Goal: Task Accomplishment & Management: Use online tool/utility

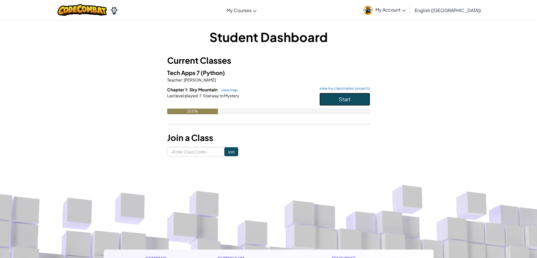
click at [348, 101] on span "Start" at bounding box center [345, 99] width 12 height 6
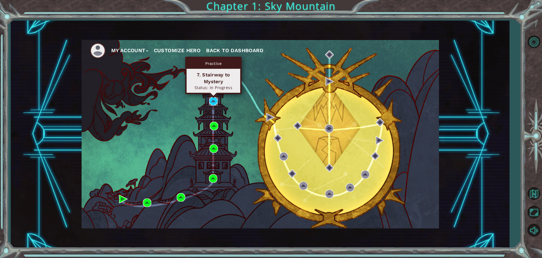
click at [214, 100] on img at bounding box center [213, 101] width 8 height 8
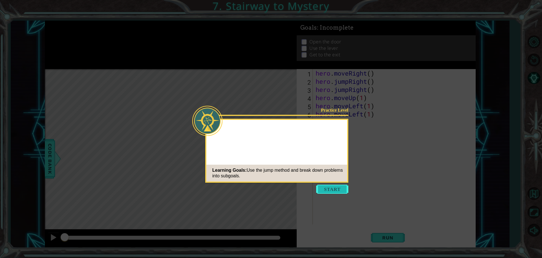
click at [340, 194] on icon at bounding box center [271, 129] width 542 height 258
click at [340, 185] on button "Start" at bounding box center [332, 189] width 32 height 9
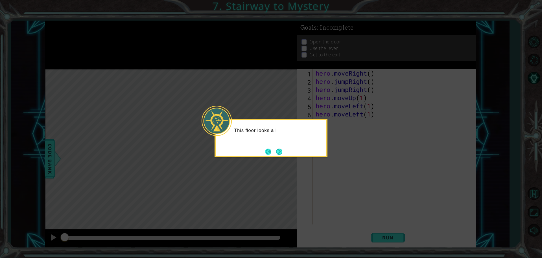
click at [272, 151] on button "Back" at bounding box center [270, 152] width 11 height 6
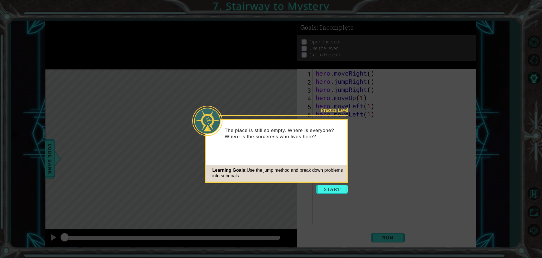
click at [272, 151] on div "Practice Level The place is still so empty. Where is everyone? Where is the sor…" at bounding box center [276, 151] width 143 height 64
click at [332, 186] on button "Start" at bounding box center [332, 189] width 32 height 9
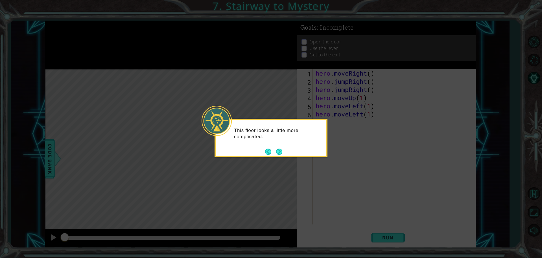
drag, startPoint x: 268, startPoint y: 149, endPoint x: 289, endPoint y: 154, distance: 21.8
click at [275, 153] on footer at bounding box center [273, 152] width 17 height 8
drag, startPoint x: 289, startPoint y: 154, endPoint x: 283, endPoint y: 151, distance: 7.1
click at [290, 153] on div "This floor looks a little more complicated." at bounding box center [270, 138] width 113 height 39
click at [279, 149] on button "Next" at bounding box center [279, 151] width 7 height 7
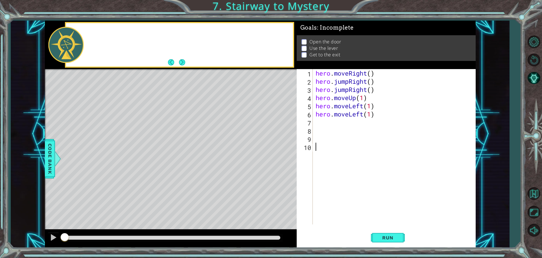
click at [279, 149] on div "Level Map" at bounding box center [175, 152] width 261 height 166
click at [392, 234] on button "Run" at bounding box center [388, 238] width 34 height 18
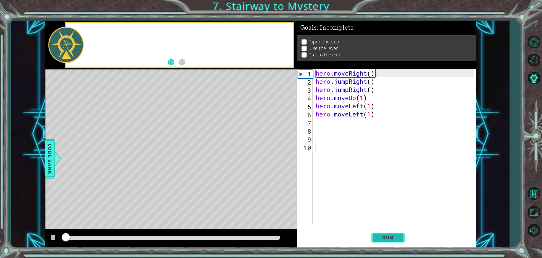
click at [392, 234] on button "Run" at bounding box center [388, 238] width 34 height 18
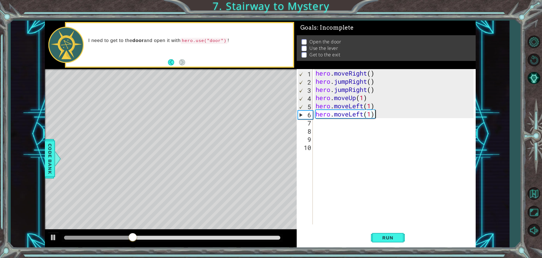
click at [373, 112] on div "hero . moveRight ( ) hero . jumpRight ( ) hero . jumpRight ( ) hero . moveUp ( …" at bounding box center [395, 155] width 162 height 172
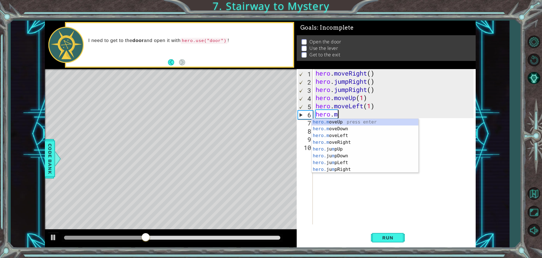
type textarea "h"
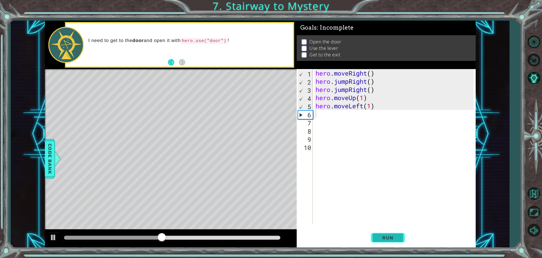
click at [392, 230] on button "Run" at bounding box center [388, 238] width 34 height 18
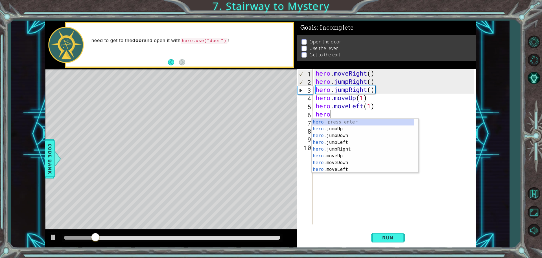
scroll to position [0, 0]
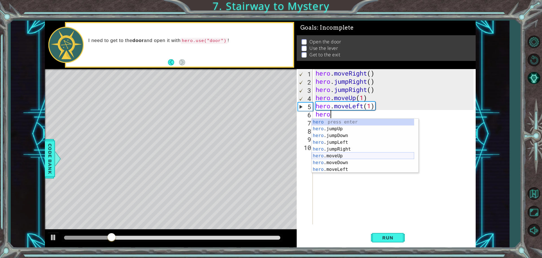
click at [352, 156] on div "hero press enter hero .jumpUp press enter hero .jumpDown press enter hero .jump…" at bounding box center [362, 153] width 102 height 68
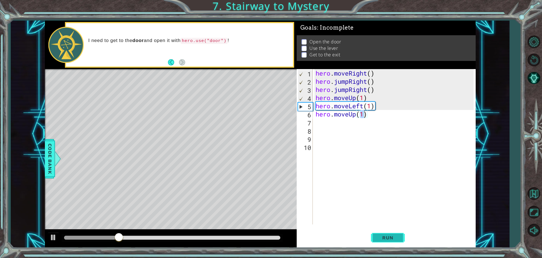
click at [395, 240] on span "Run" at bounding box center [387, 238] width 22 height 6
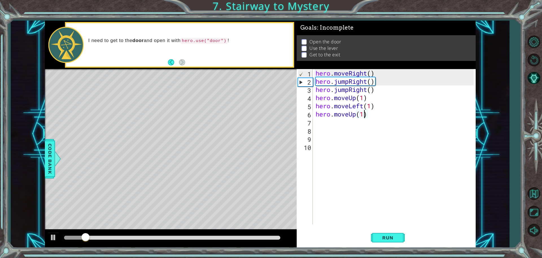
type textarea "hero.moveUp()"
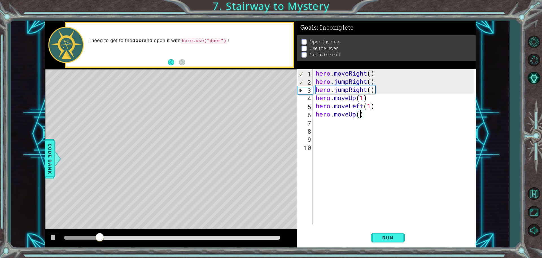
click at [371, 145] on div "hero . moveRight ( ) hero . jumpRight ( ) hero . jumpRight ( ) hero . moveUp ( …" at bounding box center [395, 155] width 162 height 172
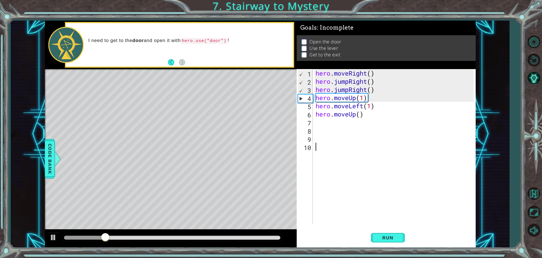
click at [321, 121] on div "hero . moveRight ( ) hero . jumpRight ( ) hero . jumpRight ( ) hero . moveUp ( …" at bounding box center [395, 155] width 162 height 172
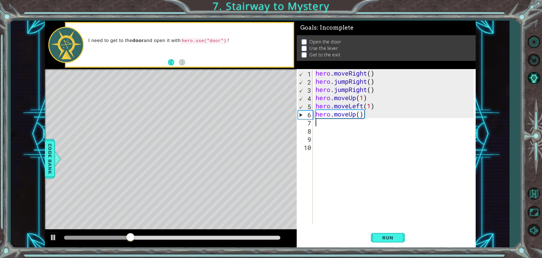
click at [374, 112] on div "hero . moveRight ( ) hero . jumpRight ( ) hero . jumpRight ( ) hero . moveUp ( …" at bounding box center [395, 155] width 162 height 172
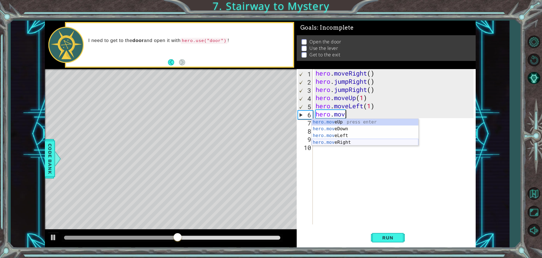
click at [345, 140] on div "hero.mov eUp press enter hero.mov eDown press enter hero.mov eLeft press enter …" at bounding box center [364, 139] width 107 height 41
type textarea "hero.moveRight(1)"
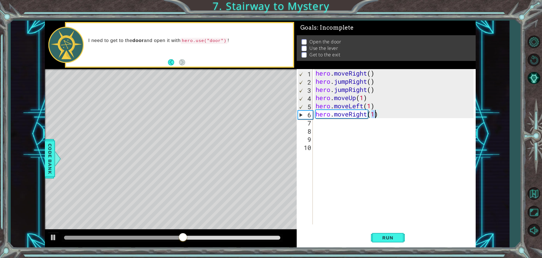
click at [334, 123] on div "hero . moveRight ( ) hero . jumpRight ( ) hero . jumpRight ( ) hero . moveUp ( …" at bounding box center [395, 155] width 162 height 172
click at [375, 114] on div "hero . moveRight ( ) hero . jumpRight ( ) hero . jumpRight ( ) hero . moveUp ( …" at bounding box center [395, 155] width 162 height 172
click at [328, 126] on div "hero . moveRight ( ) hero . jumpRight ( ) hero . jumpRight ( ) hero . moveUp ( …" at bounding box center [395, 155] width 162 height 172
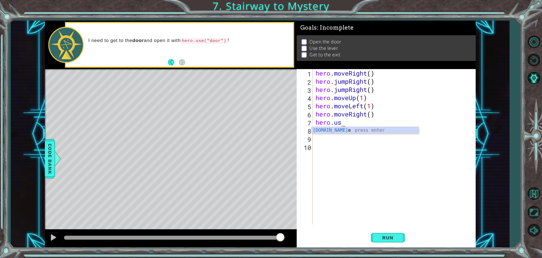
scroll to position [0, 1]
click at [359, 126] on div "hero . moveRight ( ) hero . jumpRight ( ) hero . jumpRight ( ) hero . moveUp ( …" at bounding box center [395, 155] width 162 height 172
click at [347, 124] on div "hero . moveRight ( ) hero . jumpRight ( ) hero . jumpRight ( ) hero . moveUp ( …" at bounding box center [395, 155] width 162 height 172
click at [346, 124] on div "hero . moveRight ( ) hero . jumpRight ( ) hero . jumpRight ( ) hero . moveUp ( …" at bounding box center [395, 155] width 162 height 172
type textarea "hero.use("door")"
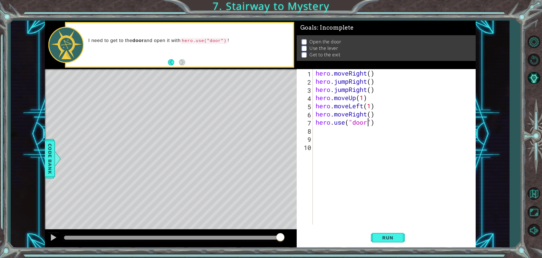
scroll to position [0, 0]
click at [393, 237] on span "Run" at bounding box center [387, 238] width 22 height 6
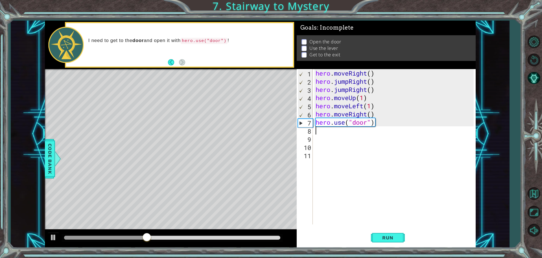
click at [378, 117] on div "hero . moveRight ( ) hero . jumpRight ( ) hero . jumpRight ( ) hero . moveUp ( …" at bounding box center [395, 155] width 162 height 172
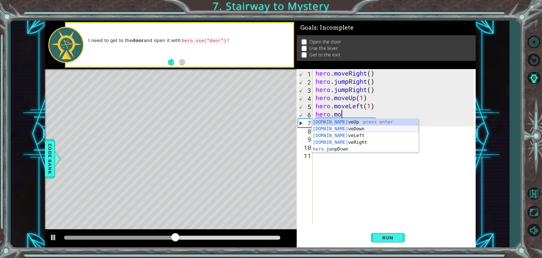
click at [351, 127] on div "[DOMAIN_NAME] veUp press enter [DOMAIN_NAME] veDown press enter [DOMAIN_NAME] v…" at bounding box center [364, 142] width 107 height 47
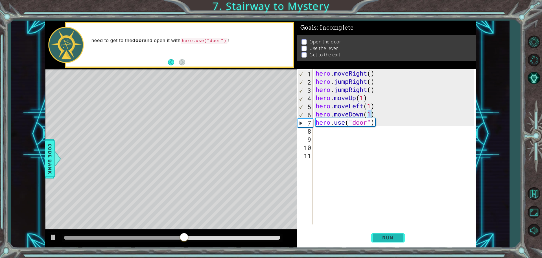
click at [385, 241] on button "Run" at bounding box center [388, 238] width 34 height 18
click at [363, 113] on div "hero . moveRight ( ) hero . jumpRight ( ) hero . jumpRight ( ) hero . moveUp ( …" at bounding box center [395, 155] width 162 height 172
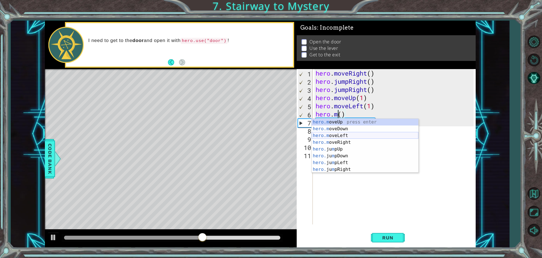
click at [352, 138] on div "hero.m oveUp press enter hero.m oveDown press enter hero.m oveLeft press enter …" at bounding box center [364, 153] width 107 height 68
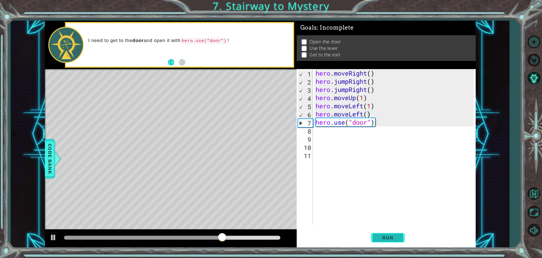
click at [387, 237] on span "Run" at bounding box center [387, 238] width 22 height 6
click at [377, 124] on div "hero . moveRight ( ) hero . jumpRight ( ) hero . jumpRight ( ) hero . moveUp ( …" at bounding box center [395, 155] width 162 height 172
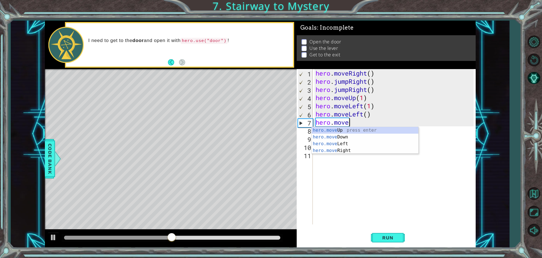
scroll to position [0, 1]
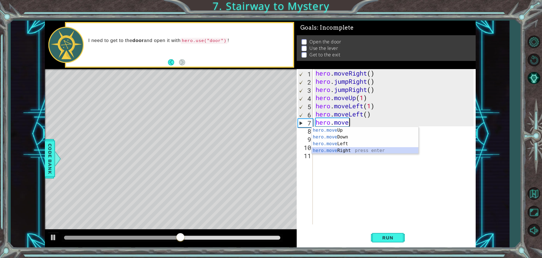
click at [360, 153] on div "hero.move Up press enter hero.move Down press enter hero.move Left press enter …" at bounding box center [364, 147] width 107 height 41
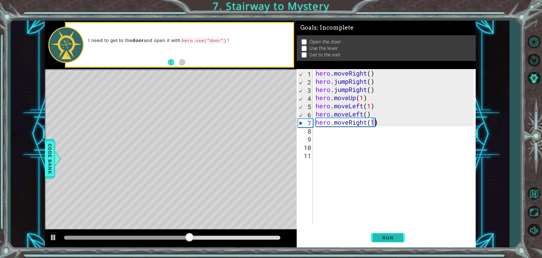
type textarea "hero.moveRight(1)"
click at [399, 241] on button "Run" at bounding box center [388, 238] width 34 height 18
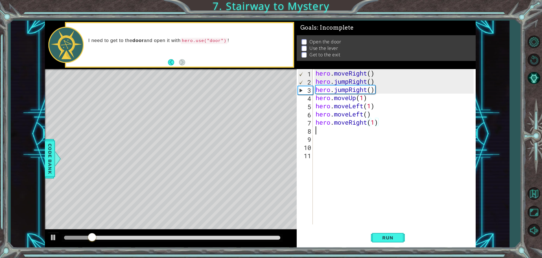
click at [335, 133] on div "hero . moveRight ( ) hero . jumpRight ( ) hero . jumpRight ( ) hero . moveUp ( …" at bounding box center [395, 155] width 162 height 172
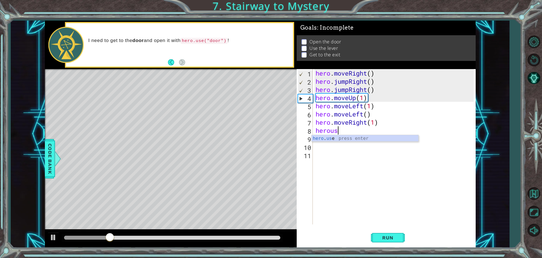
scroll to position [0, 1]
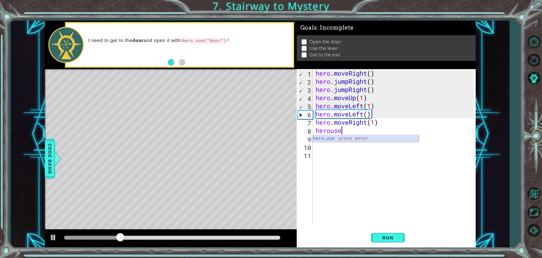
click at [349, 139] on div "hero . use press enter" at bounding box center [364, 145] width 107 height 20
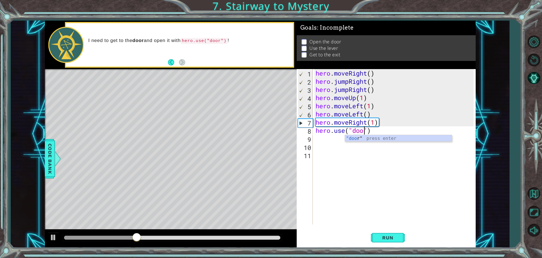
scroll to position [0, 2]
type textarea "hero.use("door")"
click at [401, 235] on button "Run" at bounding box center [388, 238] width 34 height 18
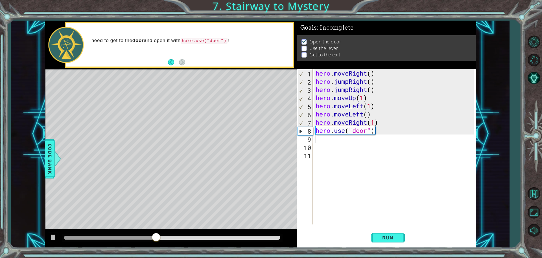
click at [318, 139] on div "hero . moveRight ( ) hero . jumpRight ( ) hero . jumpRight ( ) hero . moveUp ( …" at bounding box center [395, 155] width 162 height 172
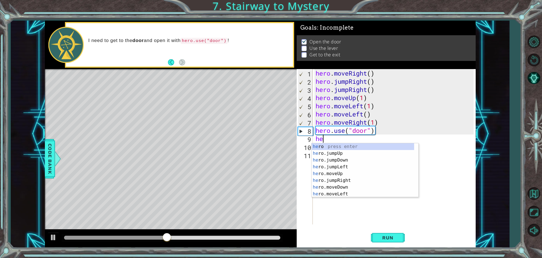
type textarea "hero"
click at [360, 173] on div "hero press enter hero .jumpUp press enter hero .jumpDown press enter hero .jump…" at bounding box center [362, 177] width 102 height 68
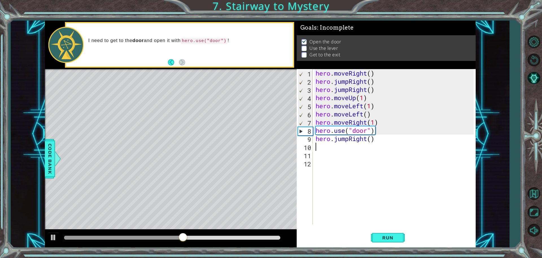
scroll to position [0, 0]
drag, startPoint x: 378, startPoint y: 239, endPoint x: 284, endPoint y: 237, distance: 94.2
click at [373, 238] on button "Run" at bounding box center [388, 238] width 34 height 18
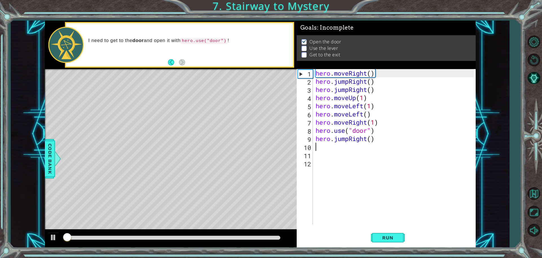
click at [223, 236] on div at bounding box center [172, 238] width 216 height 4
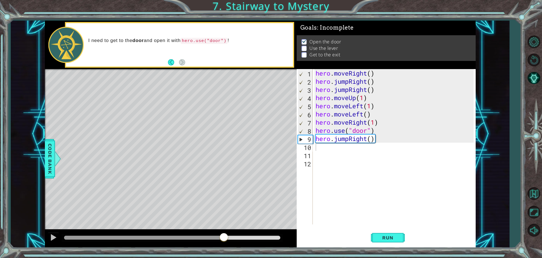
click at [249, 235] on div at bounding box center [172, 238] width 221 height 8
click at [249, 238] on div at bounding box center [172, 238] width 216 height 4
click at [53, 237] on div at bounding box center [53, 237] width 7 height 7
click at [380, 243] on button "Run" at bounding box center [388, 238] width 34 height 18
click at [372, 138] on div "hero . moveRight ( ) hero . jumpRight ( ) hero . jumpRight ( ) hero . moveUp ( …" at bounding box center [395, 155] width 162 height 172
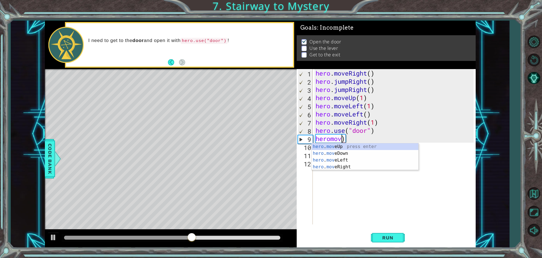
scroll to position [0, 1]
click at [354, 147] on div "hero . move Up press enter hero . move Down press enter hero . move Left press …" at bounding box center [364, 163] width 107 height 41
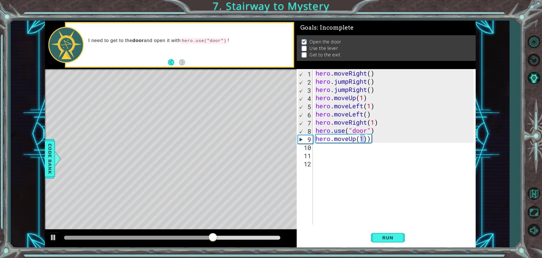
drag, startPoint x: 384, startPoint y: 235, endPoint x: 380, endPoint y: 228, distance: 8.6
click at [385, 234] on button "Run" at bounding box center [388, 238] width 34 height 18
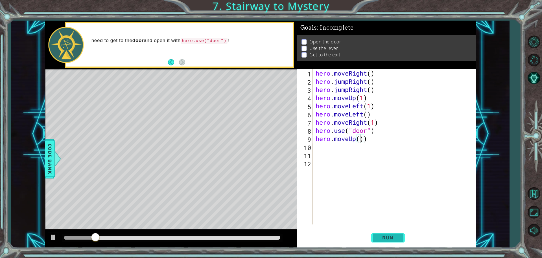
click at [391, 235] on span "Run" at bounding box center [387, 238] width 22 height 6
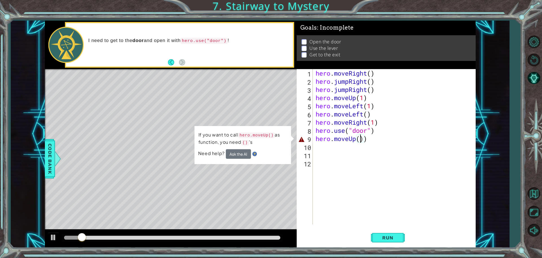
click at [255, 152] on img at bounding box center [254, 154] width 5 height 5
click at [254, 154] on img at bounding box center [254, 154] width 5 height 5
click at [377, 139] on div "hero . moveRight ( ) hero . jumpRight ( ) hero . jumpRight ( ) hero . moveUp ( …" at bounding box center [395, 155] width 162 height 172
type textarea "hero.moveUp()"
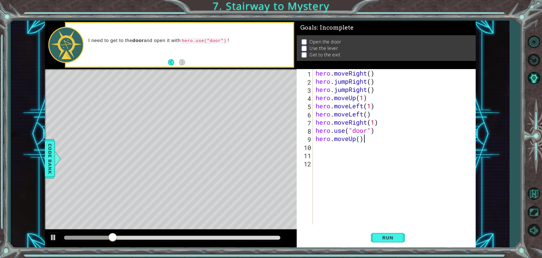
scroll to position [0, 0]
click at [397, 241] on button "Run" at bounding box center [388, 238] width 34 height 18
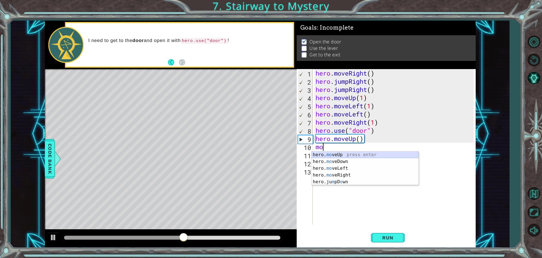
click at [345, 155] on div "hero. mo veUp press enter hero. mo veDown press enter hero. mo veLeft press ent…" at bounding box center [364, 174] width 107 height 47
type textarea "hero.moveUp(1)"
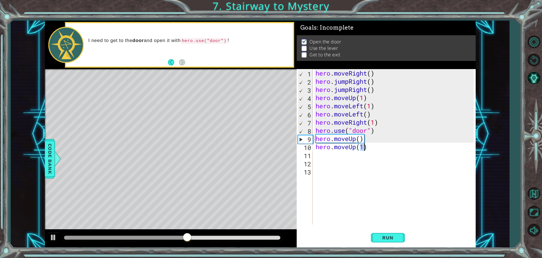
click at [333, 155] on div "hero . moveRight ( ) hero . jumpRight ( ) hero . jumpRight ( ) hero . moveUp ( …" at bounding box center [395, 155] width 162 height 172
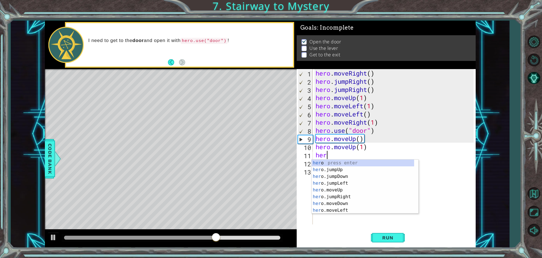
type textarea "hero"
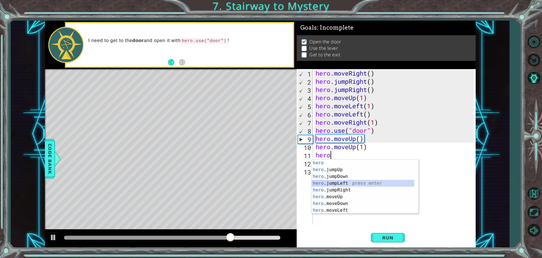
drag, startPoint x: 334, startPoint y: 184, endPoint x: 334, endPoint y: 176, distance: 7.3
click at [334, 183] on div "hero press enter hero .jumpUp press enter hero .jumpDown press enter hero .jump…" at bounding box center [362, 194] width 102 height 68
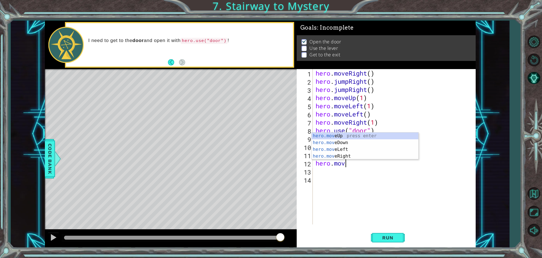
scroll to position [0, 1]
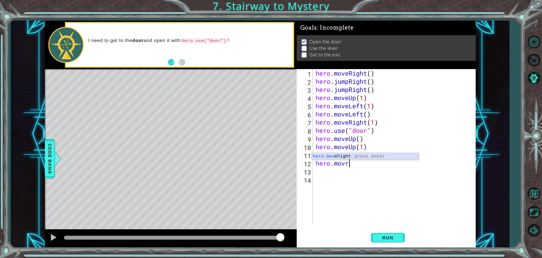
click at [364, 155] on div "hero.mov e R ight press enter" at bounding box center [364, 163] width 107 height 20
type textarea "hero.moveRight()"
click at [389, 241] on button "Run" at bounding box center [388, 238] width 34 height 18
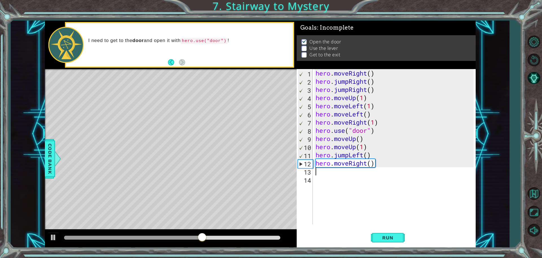
click at [320, 170] on div "hero . moveRight ( ) hero . jumpRight ( ) hero . jumpRight ( ) hero . moveUp ( …" at bounding box center [395, 155] width 162 height 172
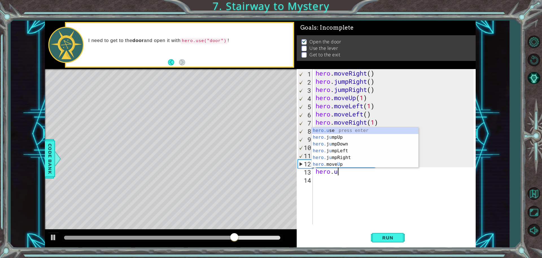
scroll to position [0, 1]
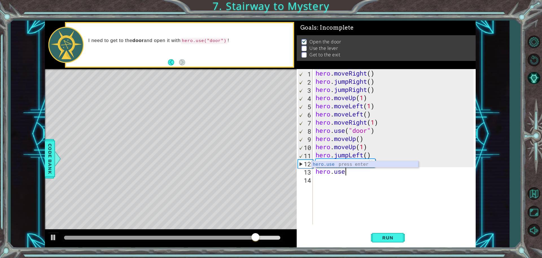
click at [362, 164] on div "hero.use press enter" at bounding box center [364, 171] width 107 height 20
type textarea "hero.use("lever")"
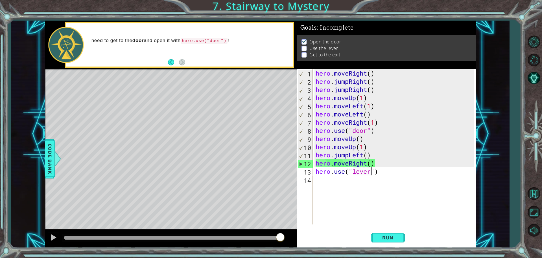
scroll to position [0, 0]
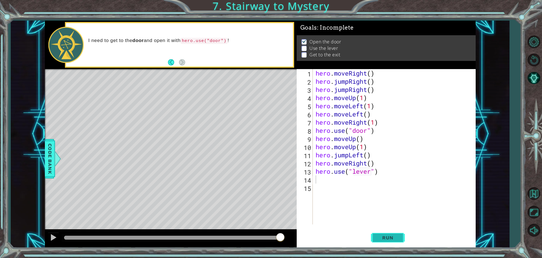
click at [385, 237] on span "Run" at bounding box center [387, 238] width 22 height 6
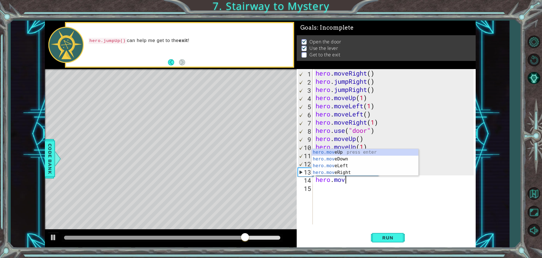
scroll to position [0, 1]
drag, startPoint x: 350, startPoint y: 172, endPoint x: 344, endPoint y: 174, distance: 6.5
click at [347, 174] on div "hero.move Up press enter hero.move Down press enter hero.move Left press enter …" at bounding box center [364, 169] width 107 height 41
type textarea "hero.moveRight(1)"
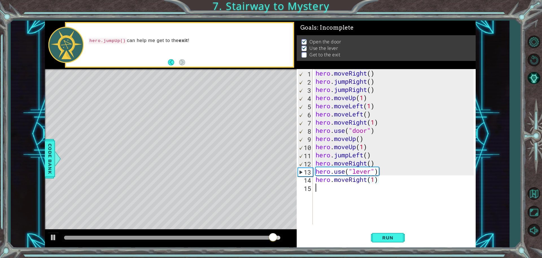
click at [329, 192] on div "hero . moveRight ( ) hero . jumpRight ( ) hero . jumpRight ( ) hero . moveUp ( …" at bounding box center [395, 155] width 162 height 172
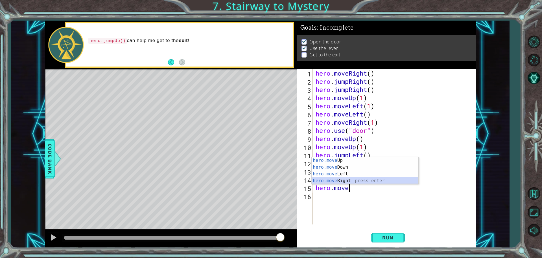
click at [339, 181] on div "hero.move Up press enter hero.move Down press enter hero.move Left press enter …" at bounding box center [364, 177] width 107 height 41
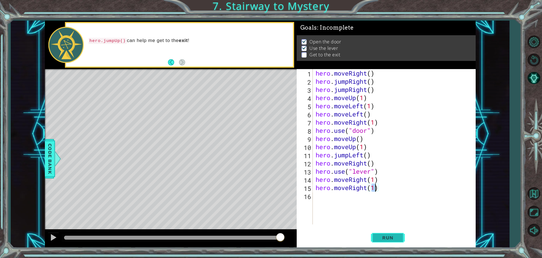
type textarea "hero.moveRight(1)"
click at [389, 236] on span "Run" at bounding box center [387, 238] width 22 height 6
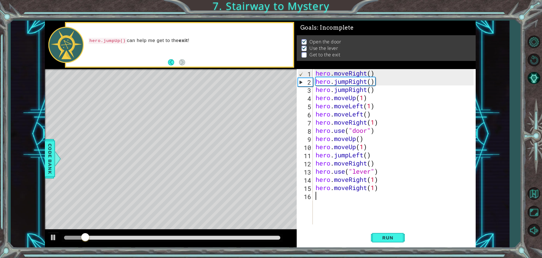
click at [331, 195] on div "hero . moveRight ( ) hero . jumpRight ( ) hero . jumpRight ( ) hero . moveUp ( …" at bounding box center [395, 155] width 162 height 172
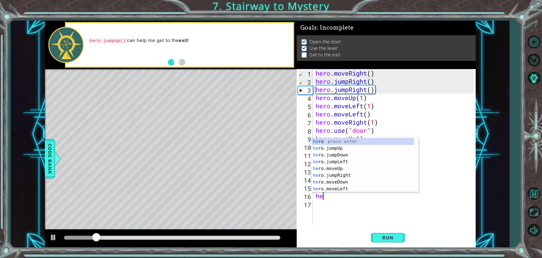
type textarea "hero"
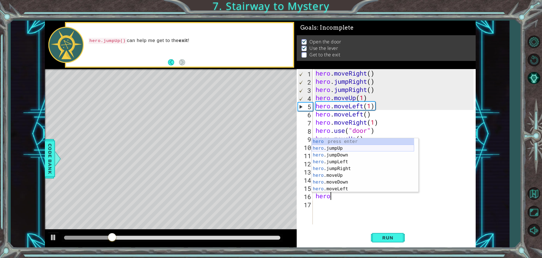
click at [342, 148] on div "hero press enter hero .jumpUp press enter hero .jumpDown press enter hero .jump…" at bounding box center [362, 172] width 102 height 68
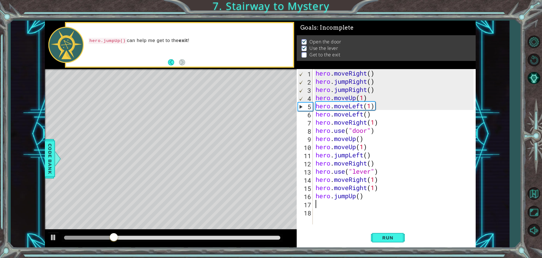
scroll to position [0, 0]
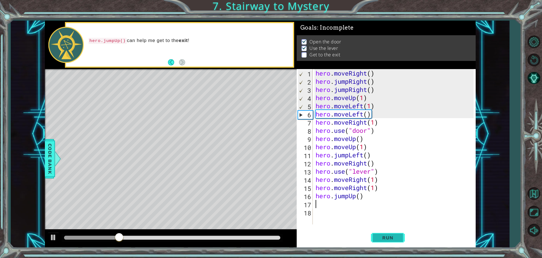
click at [378, 240] on span "Run" at bounding box center [387, 238] width 22 height 6
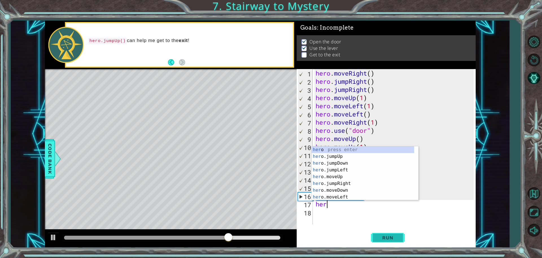
scroll to position [0, 0]
click at [331, 197] on div "hero press enter hero .jumpUp press enter hero .jumpDown press enter hero .jump…" at bounding box center [362, 180] width 102 height 68
type textarea "hero.moveLeft(1)"
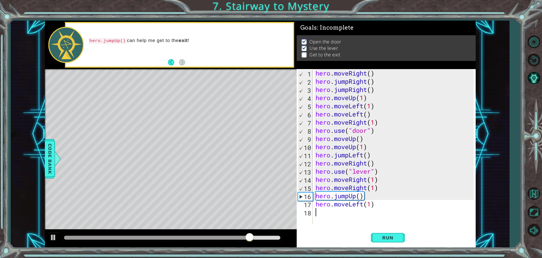
click at [351, 213] on div "hero . moveRight ( ) hero . jumpRight ( ) hero . jumpRight ( ) hero . moveUp ( …" at bounding box center [395, 155] width 162 height 172
click at [370, 204] on div "hero . moveRight ( ) hero . jumpRight ( ) hero . jumpRight ( ) hero . moveUp ( …" at bounding box center [395, 155] width 162 height 172
type textarea "hero.moveLeft()"
click at [319, 214] on div "hero . moveRight ( ) hero . jumpRight ( ) hero . jumpRight ( ) hero . moveUp ( …" at bounding box center [395, 155] width 162 height 172
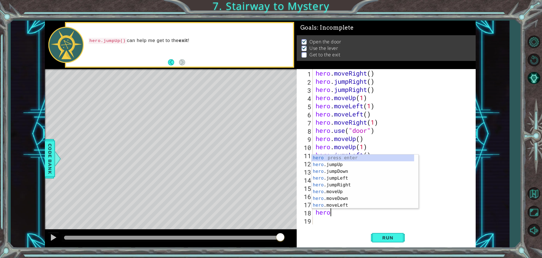
scroll to position [0, 1]
click at [327, 200] on div "hero. jumpUp press enter hero. jumpDown press enter hero. jumpLeft press enter …" at bounding box center [362, 189] width 102 height 68
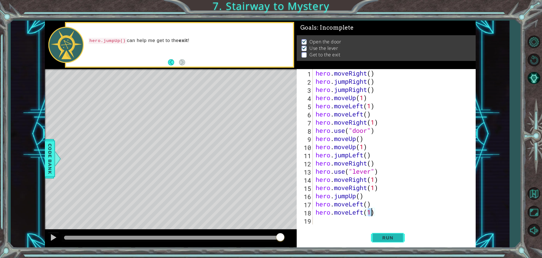
type textarea "hero.moveLeft()"
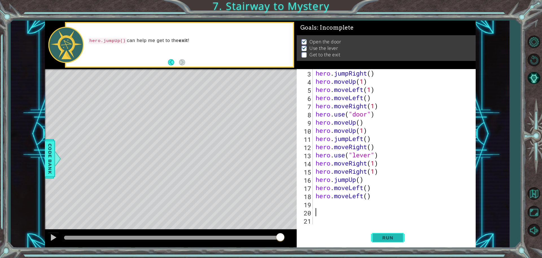
scroll to position [16, 0]
click at [388, 234] on button "Run" at bounding box center [388, 238] width 34 height 18
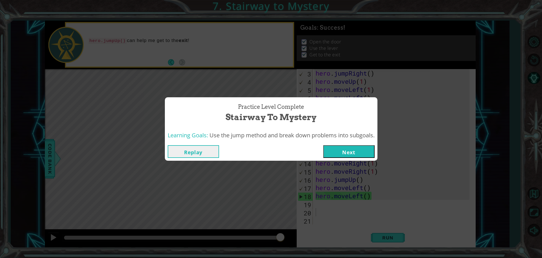
click at [349, 148] on button "Next" at bounding box center [348, 151] width 51 height 13
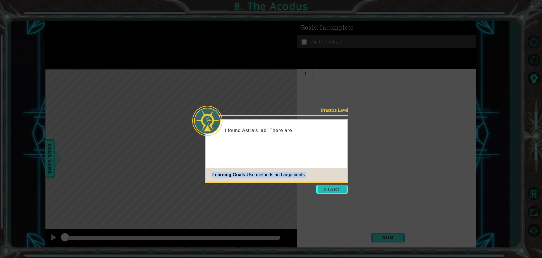
drag, startPoint x: 331, startPoint y: 181, endPoint x: 329, endPoint y: 188, distance: 7.3
click at [329, 182] on footer "Learning Goals: Use methods and arguments." at bounding box center [276, 175] width 141 height 14
click at [329, 188] on button "Start" at bounding box center [332, 189] width 32 height 9
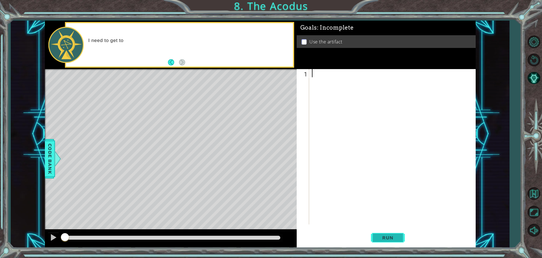
click at [376, 239] on button "Run" at bounding box center [388, 238] width 34 height 18
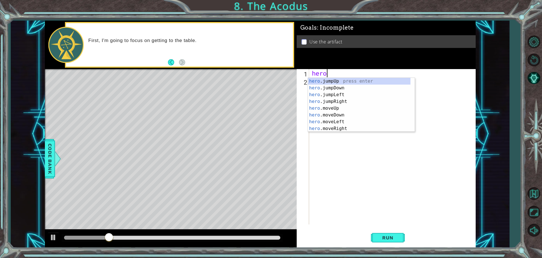
scroll to position [0, 0]
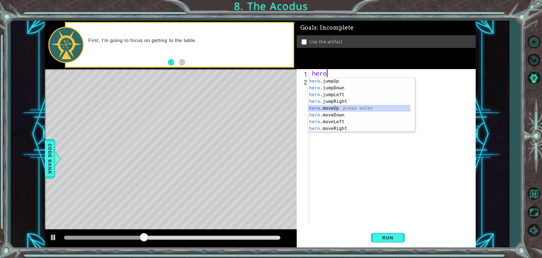
click at [318, 109] on div "hero .jumpUp press enter hero .jumpDown press enter hero .jumpLeft press enter …" at bounding box center [359, 112] width 102 height 68
type textarea "hero.moveUp(1)"
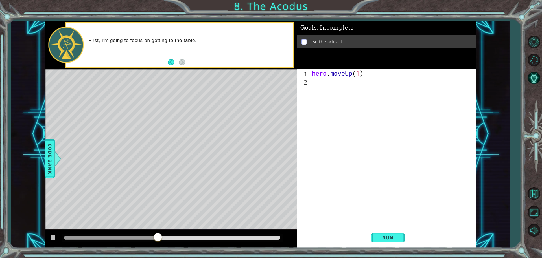
click at [312, 82] on div "hero . moveUp ( 1 )" at bounding box center [394, 155] width 166 height 172
type textarea "h"
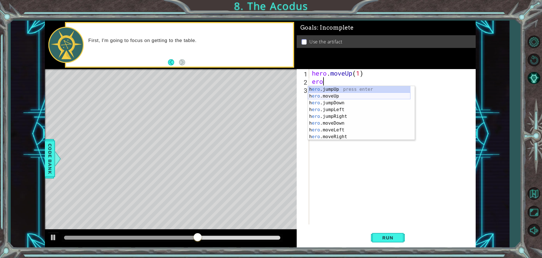
click at [340, 96] on div "h ero .jumpUp press enter h ero .moveUp press enter h ero .jumpDown press enter…" at bounding box center [359, 120] width 102 height 68
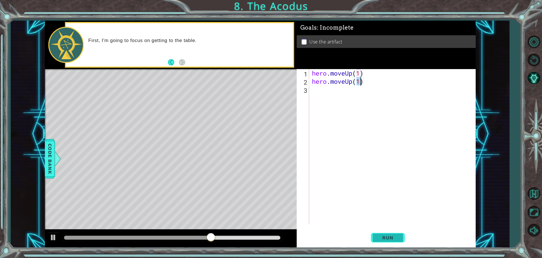
type textarea "hero.moveUp(1)"
click at [394, 238] on span "Run" at bounding box center [387, 238] width 22 height 6
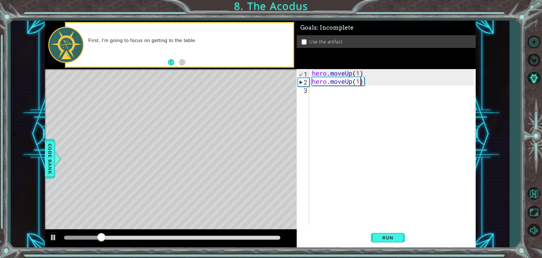
click at [319, 95] on div "hero . moveUp ( 1 ) hero . moveUp ( 1 )" at bounding box center [394, 155] width 166 height 172
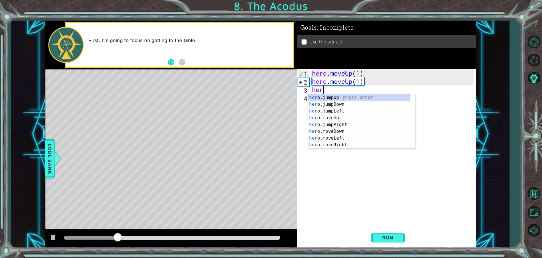
scroll to position [0, 0]
click at [339, 124] on div "hero .jumpUp press enter hero .jumpDown press enter hero .jumpLeft press enter …" at bounding box center [359, 128] width 102 height 68
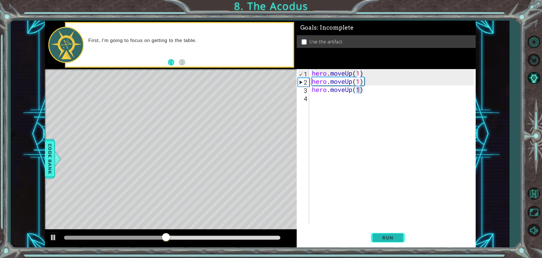
click at [390, 234] on button "Run" at bounding box center [388, 238] width 34 height 18
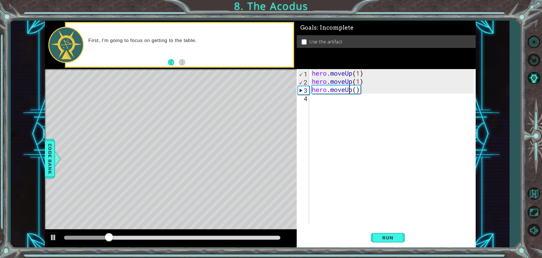
click at [350, 90] on div "hero . moveUp ( 1 ) hero . moveUp ( 1 ) hero . moveUp ( )" at bounding box center [394, 155] width 166 height 172
click at [351, 90] on div "hero . moveUp ( 1 ) hero . moveUp ( 1 ) hero . moveUp ( )" at bounding box center [394, 155] width 166 height 172
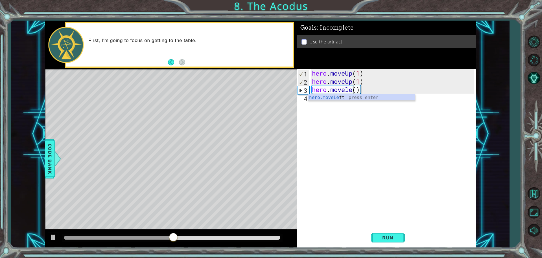
scroll to position [0, 2]
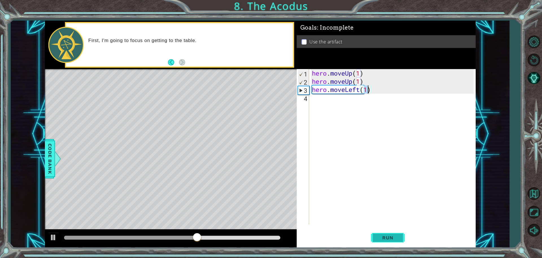
type textarea "hero.moveLeft(1)"
click at [387, 241] on button "Run" at bounding box center [388, 238] width 34 height 18
click at [322, 98] on div "hero . moveUp ( 1 ) hero . moveUp ( 1 ) hero . moveLeft ( 1 )" at bounding box center [394, 155] width 166 height 172
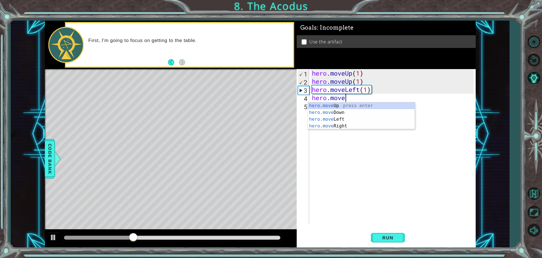
scroll to position [0, 1]
click at [342, 112] on div "hero.move Up press enter hero.move Down press enter hero.move Left press enter …" at bounding box center [361, 122] width 107 height 41
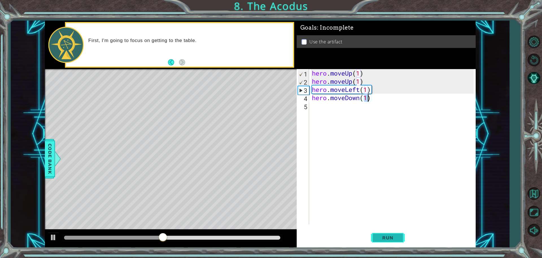
type textarea "hero.moveDown(1)"
click at [390, 238] on span "Run" at bounding box center [387, 238] width 22 height 6
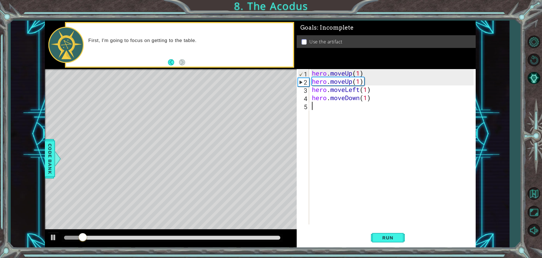
click at [324, 109] on div "hero . moveUp ( 1 ) hero . moveUp ( 1 ) hero . moveLeft ( 1 ) hero . moveDown (…" at bounding box center [394, 155] width 166 height 172
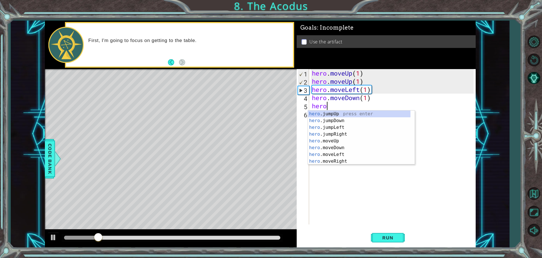
scroll to position [0, 1]
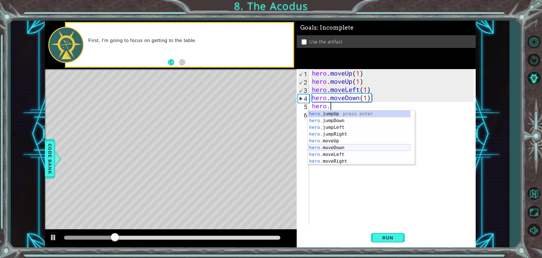
click at [333, 149] on div "hero. jumpUp press enter hero. jumpDown press enter hero. jumpLeft press enter …" at bounding box center [359, 145] width 102 height 68
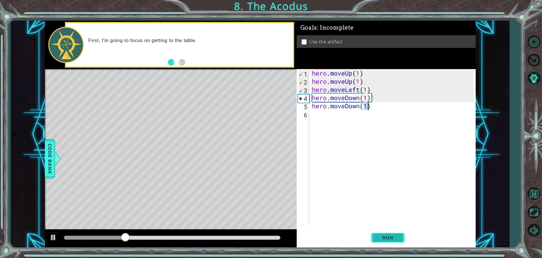
type textarea "hero.moveDown(1)"
click at [395, 235] on span "Run" at bounding box center [387, 238] width 22 height 6
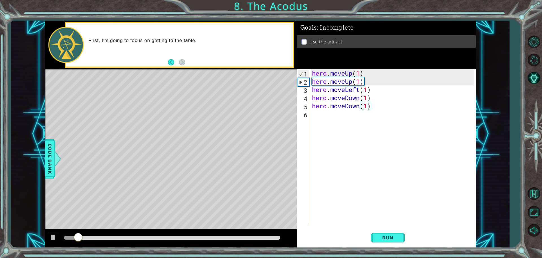
click at [322, 117] on div "hero . moveUp ( 1 ) hero . moveUp ( 1 ) hero . moveLeft ( 1 ) hero . moveDown (…" at bounding box center [394, 155] width 166 height 172
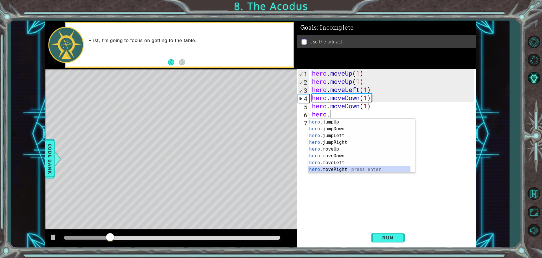
click at [334, 170] on div "hero. jumpUp press enter hero. jumpDown press enter hero. jumpLeft press enter …" at bounding box center [359, 153] width 102 height 68
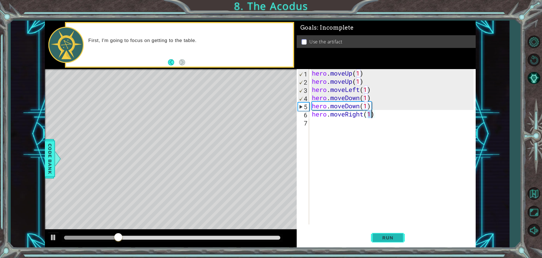
click at [383, 236] on span "Run" at bounding box center [387, 238] width 22 height 6
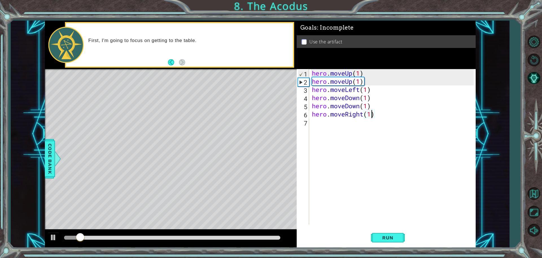
click at [363, 115] on div "hero . moveUp ( 1 ) hero . moveUp ( 1 ) hero . moveLeft ( 1 ) hero . moveDown (…" at bounding box center [394, 155] width 166 height 172
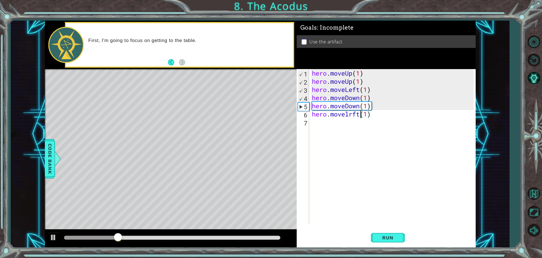
scroll to position [0, 0]
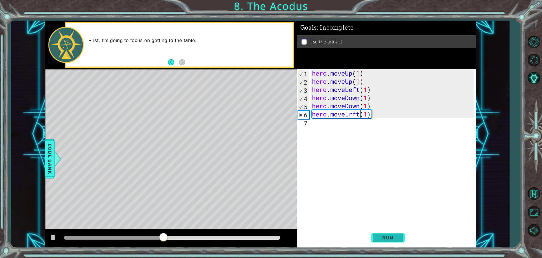
click at [391, 237] on span "Run" at bounding box center [387, 238] width 22 height 6
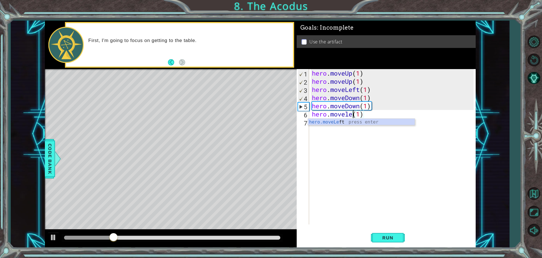
scroll to position [0, 2]
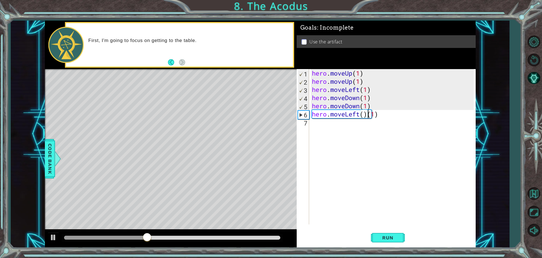
click at [366, 115] on div "hero . moveUp ( 1 ) hero . moveUp ( 1 ) hero . moveLeft ( 1 ) hero . moveDown (…" at bounding box center [394, 155] width 166 height 172
click at [375, 236] on button "Run" at bounding box center [388, 238] width 34 height 18
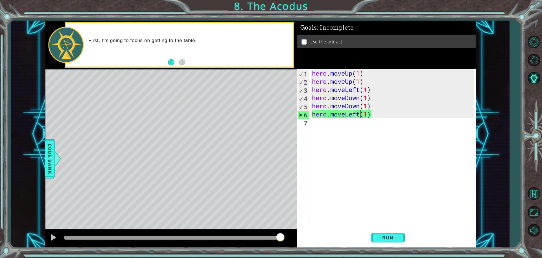
click at [375, 117] on div "hero . moveUp ( 1 ) hero . moveUp ( 1 ) hero . moveLeft ( 1 ) hero . moveDown (…" at bounding box center [394, 155] width 166 height 172
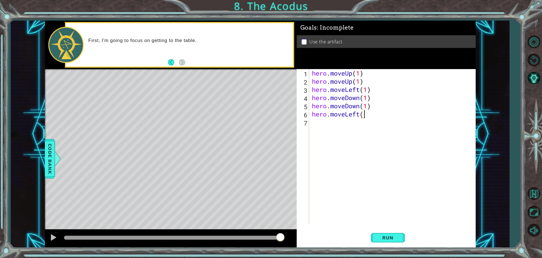
type textarea "hero.moveLeft()"
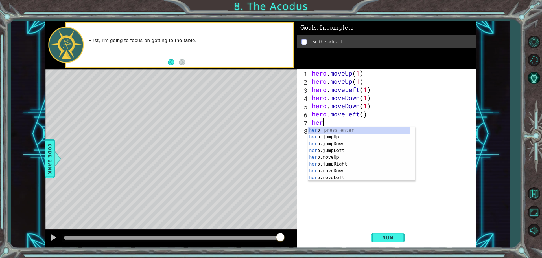
type textarea "hero"
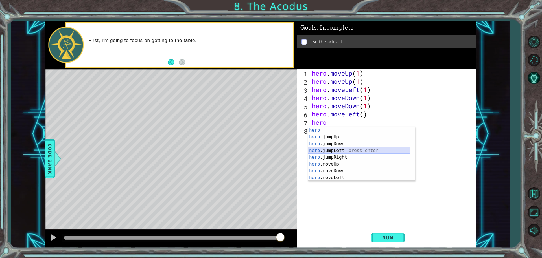
click at [362, 153] on div "hero press enter hero .jumpUp press enter hero .jumpDown press enter hero .jump…" at bounding box center [359, 161] width 102 height 68
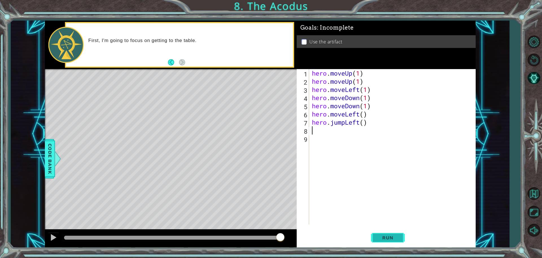
click at [387, 238] on span "Run" at bounding box center [387, 238] width 22 height 6
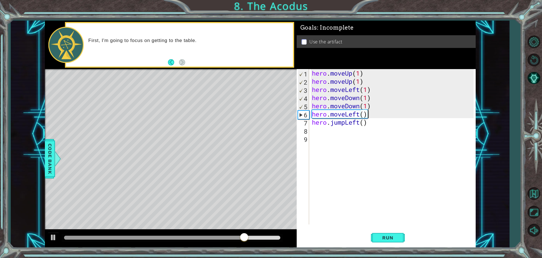
drag, startPoint x: 369, startPoint y: 116, endPoint x: 359, endPoint y: 114, distance: 10.3
click at [368, 115] on div "hero . moveUp ( 1 ) hero . moveUp ( 1 ) hero . moveLeft ( 1 ) hero . moveDown (…" at bounding box center [394, 155] width 166 height 172
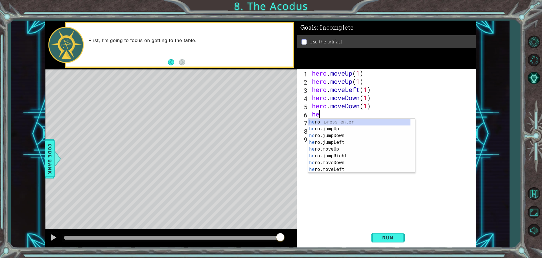
type textarea "h"
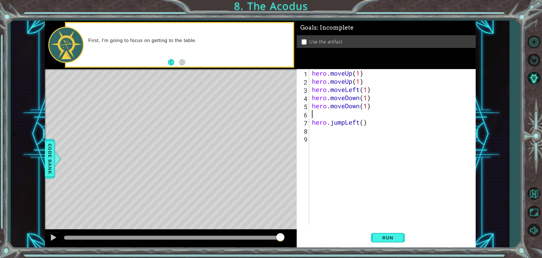
type textarea "hero.moveDown(1)"
click at [384, 234] on button "Run" at bounding box center [388, 238] width 34 height 18
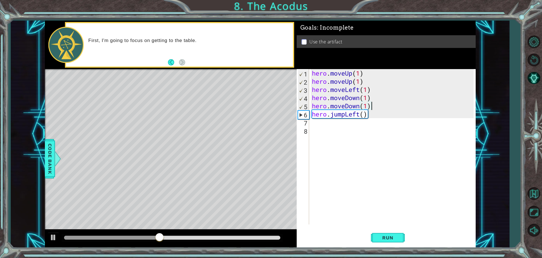
click at [313, 127] on div "hero . moveUp ( 1 ) hero . moveUp ( 1 ) hero . moveLeft ( 1 ) hero . moveDown (…" at bounding box center [394, 155] width 166 height 172
click at [317, 120] on div "hero . moveUp ( 1 ) hero . moveUp ( 1 ) hero . moveLeft ( 1 ) hero . moveDown (…" at bounding box center [394, 155] width 166 height 172
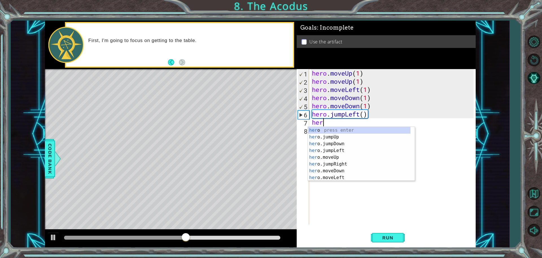
scroll to position [0, 0]
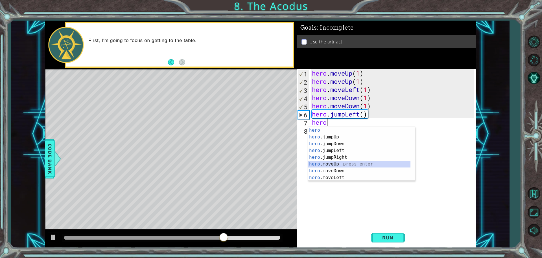
click at [340, 167] on div "hero press enter hero .jumpUp press enter hero .jumpDown press enter hero .jump…" at bounding box center [359, 161] width 102 height 68
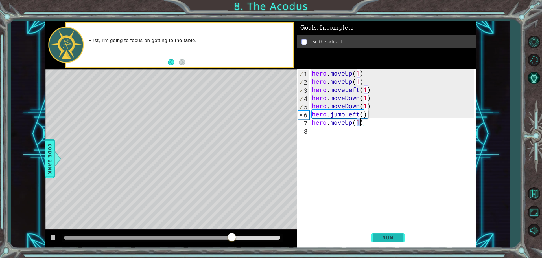
type textarea "hero.moveUp(1)"
click at [390, 237] on span "Run" at bounding box center [387, 238] width 22 height 6
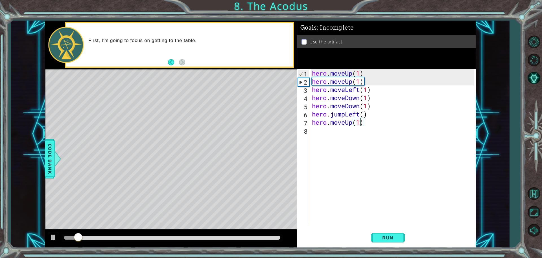
drag, startPoint x: 325, startPoint y: 133, endPoint x: 322, endPoint y: 132, distance: 3.3
click at [322, 133] on div "hero . moveUp ( 1 ) hero . moveUp ( 1 ) hero . moveLeft ( 1 ) hero . moveDown (…" at bounding box center [394, 155] width 166 height 172
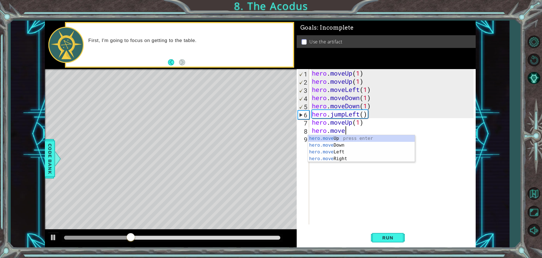
scroll to position [0, 1]
click at [337, 137] on div "hero.move Up press enter hero.move Down press enter hero.move Left press enter …" at bounding box center [361, 155] width 107 height 41
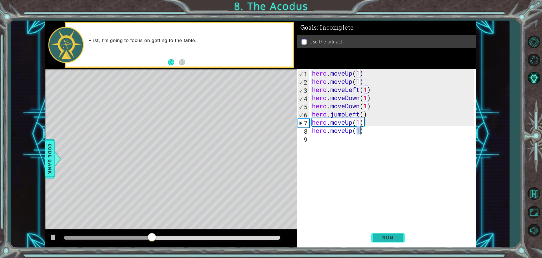
type textarea "hero.moveUp(1)"
click at [397, 240] on button "Run" at bounding box center [388, 238] width 34 height 18
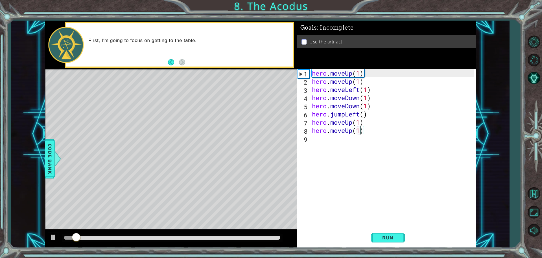
click at [316, 139] on div "hero . moveUp ( 1 ) hero . moveUp ( 1 ) hero . moveLeft ( 1 ) hero . moveDown (…" at bounding box center [394, 155] width 166 height 172
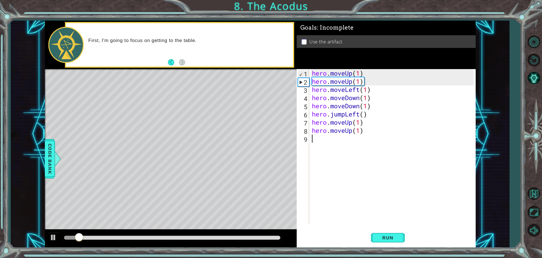
scroll to position [0, 0]
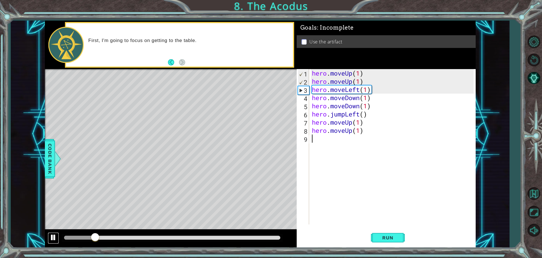
click at [55, 237] on div at bounding box center [53, 237] width 7 height 7
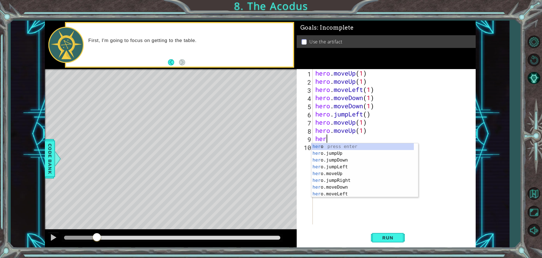
type textarea "hero"
click at [339, 172] on div "hero press enter hero .jumpUp press enter hero .jumpDown press enter hero .jump…" at bounding box center [362, 177] width 102 height 68
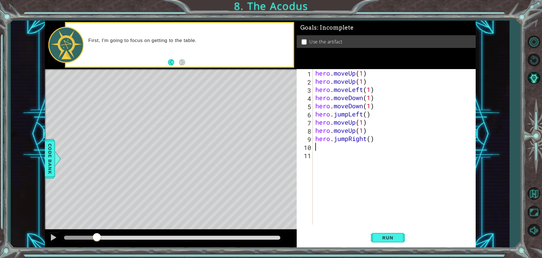
scroll to position [0, 0]
click at [388, 234] on button "Run" at bounding box center [388, 238] width 34 height 18
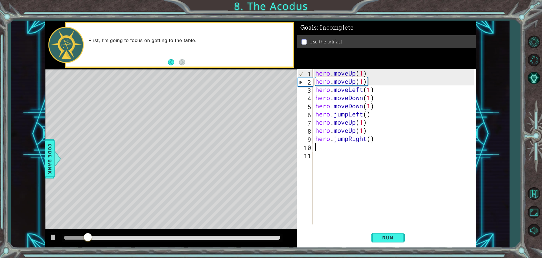
click at [373, 141] on div "hero . moveUp ( 1 ) hero . moveUp ( 1 ) hero . moveLeft ( 1 ) hero . moveDown (…" at bounding box center [395, 155] width 162 height 172
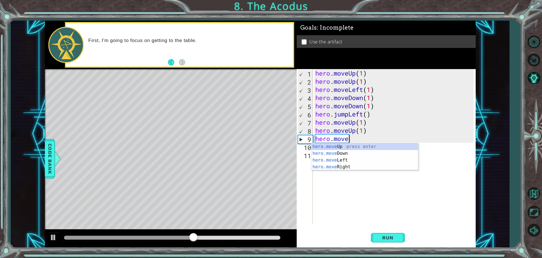
scroll to position [0, 1]
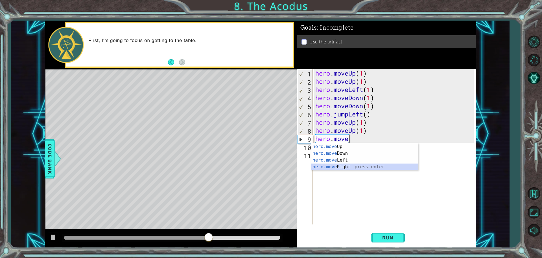
click at [365, 166] on div "hero.move Up press enter hero.move Down press enter hero.move Left press enter …" at bounding box center [364, 163] width 107 height 41
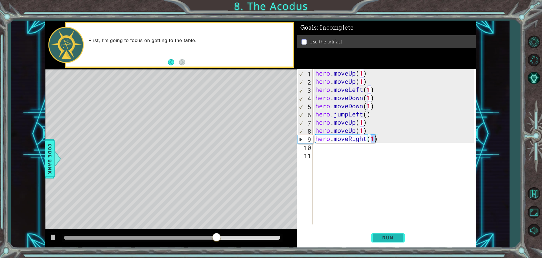
type textarea "hero.moveRight(1)"
click at [394, 241] on button "Run" at bounding box center [388, 238] width 34 height 18
click at [327, 150] on div "hero . moveUp ( 1 ) hero . moveUp ( 1 ) hero . moveLeft ( 1 ) hero . moveDown (…" at bounding box center [395, 155] width 162 height 172
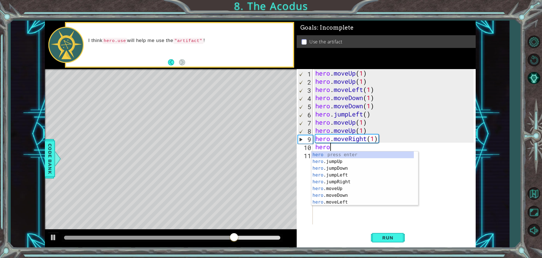
scroll to position [0, 1]
type textarea "hero.ue"
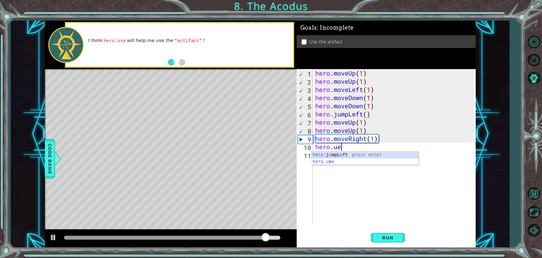
click at [355, 157] on div "hero. j u mpL e ft press enter hero.u s e press enter" at bounding box center [364, 164] width 107 height 27
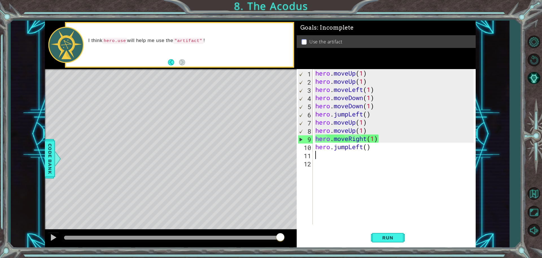
click at [370, 149] on div "hero . moveUp ( 1 ) hero . moveUp ( 1 ) hero . moveLeft ( 1 ) hero . moveDown (…" at bounding box center [395, 155] width 162 height 172
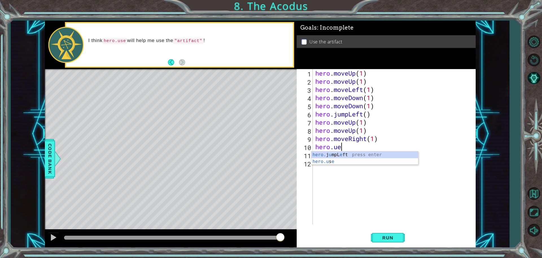
scroll to position [0, 1]
click at [367, 163] on div "hero. j u mpL e ft press enter hero.u s e press enter" at bounding box center [364, 164] width 107 height 27
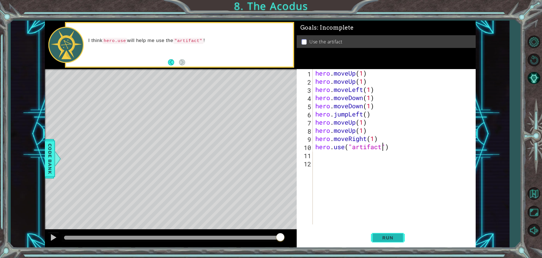
type textarea "hero.use("artifact")"
click at [385, 242] on button "Run" at bounding box center [388, 238] width 34 height 18
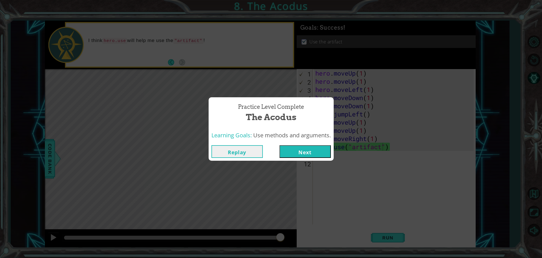
click at [325, 151] on button "Next" at bounding box center [304, 151] width 51 height 13
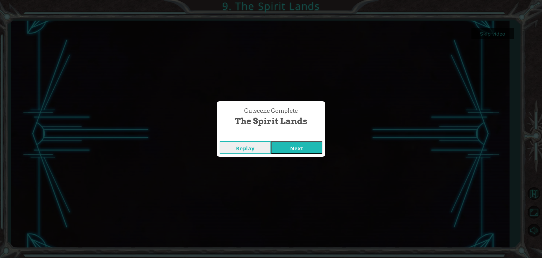
click at [286, 152] on button "Next" at bounding box center [296, 147] width 51 height 13
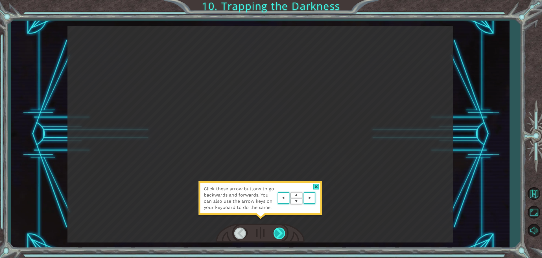
click at [280, 231] on div at bounding box center [279, 234] width 13 height 12
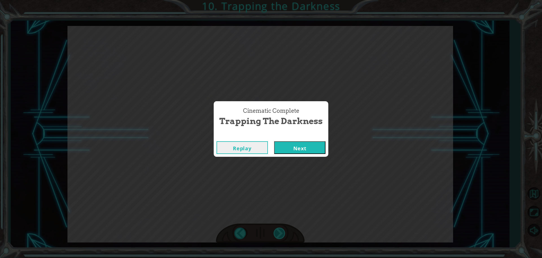
click at [274, 141] on button "Next" at bounding box center [299, 147] width 51 height 13
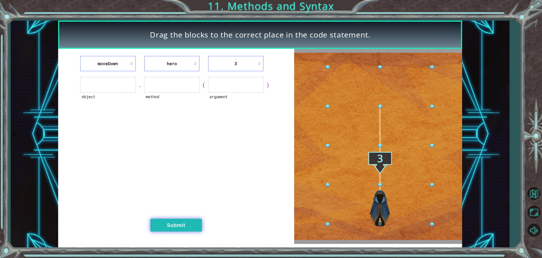
click at [168, 229] on button "Submit" at bounding box center [175, 225] width 51 height 13
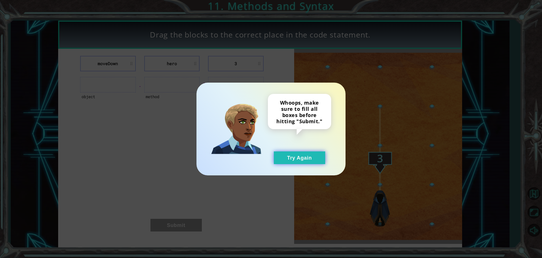
click at [308, 156] on button "Try Again" at bounding box center [299, 157] width 51 height 13
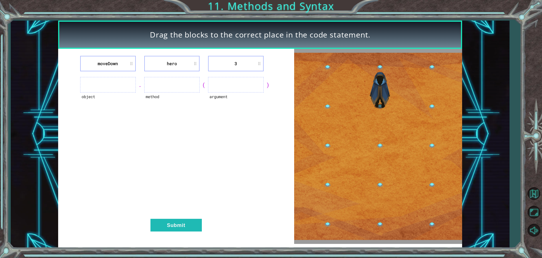
click at [243, 62] on li "3" at bounding box center [236, 64] width 56 height 16
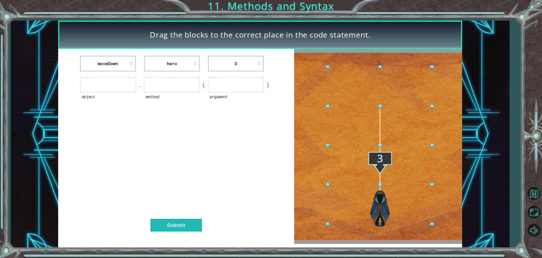
click at [241, 62] on li "3" at bounding box center [236, 64] width 56 height 16
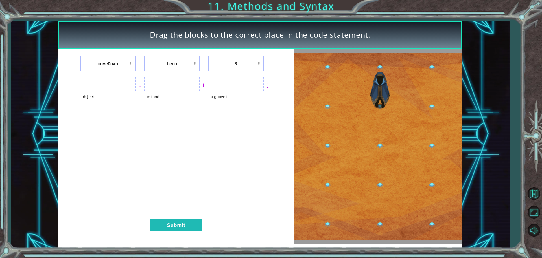
click at [227, 87] on ul at bounding box center [236, 85] width 56 height 16
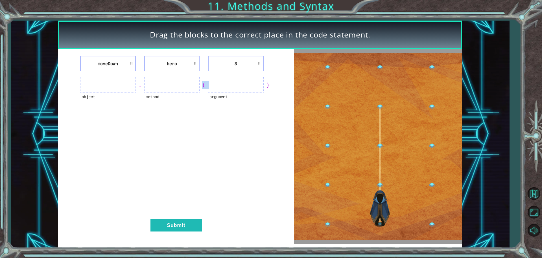
drag, startPoint x: 201, startPoint y: 120, endPoint x: 190, endPoint y: 137, distance: 20.8
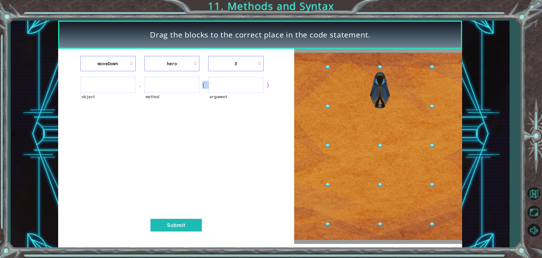
click at [195, 127] on div "moveDown hero 3 object . method ( argument ) Submit" at bounding box center [176, 146] width 236 height 195
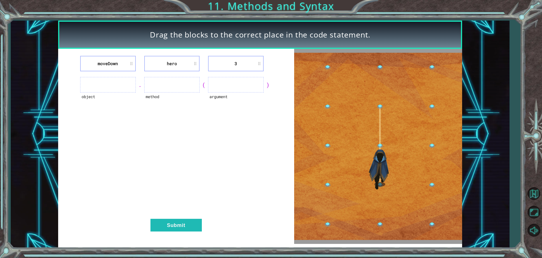
click at [209, 127] on div "moveDown hero 3 object . method ( argument ) Submit" at bounding box center [176, 146] width 236 height 195
click at [232, 84] on ul at bounding box center [236, 85] width 56 height 16
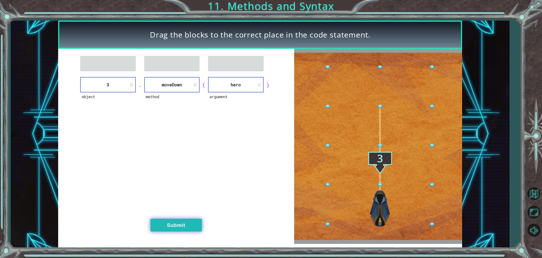
click at [171, 224] on button "Submit" at bounding box center [175, 225] width 51 height 13
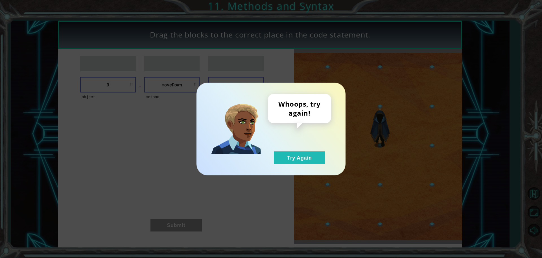
drag, startPoint x: 317, startPoint y: 155, endPoint x: 296, endPoint y: 145, distance: 22.8
click at [314, 155] on button "Try Again" at bounding box center [299, 157] width 51 height 13
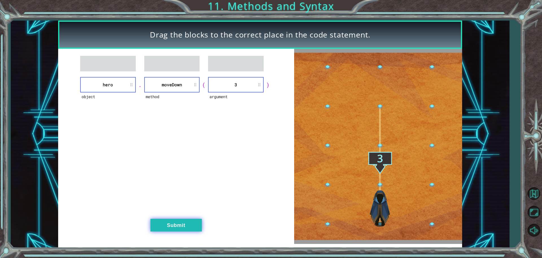
click at [156, 224] on button "Submit" at bounding box center [175, 225] width 51 height 13
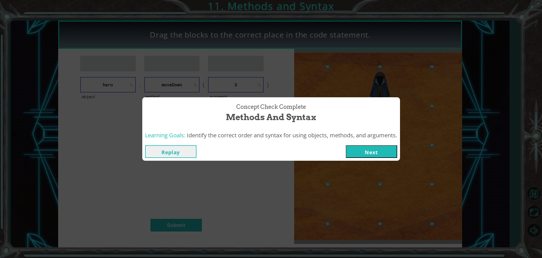
click at [380, 146] on button "Next" at bounding box center [370, 151] width 51 height 13
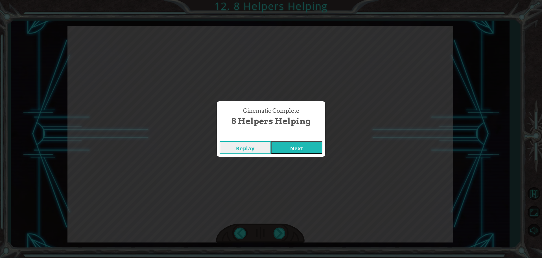
click button "Next" at bounding box center [296, 147] width 51 height 13
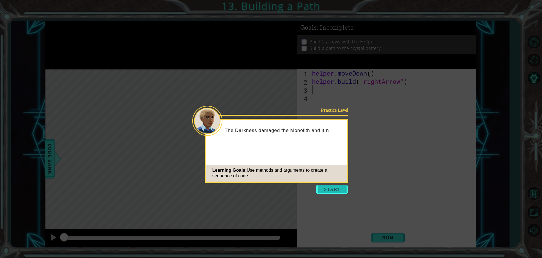
click at [333, 190] on button "Start" at bounding box center [332, 189] width 32 height 9
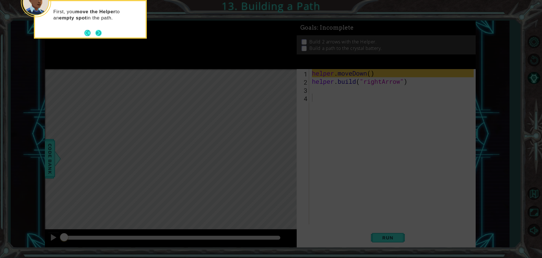
click at [101, 33] on button "Next" at bounding box center [98, 32] width 7 height 7
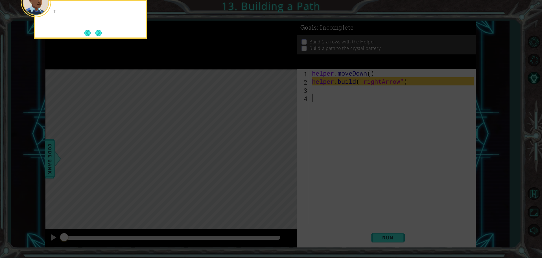
click at [101, 33] on button "Next" at bounding box center [98, 33] width 7 height 7
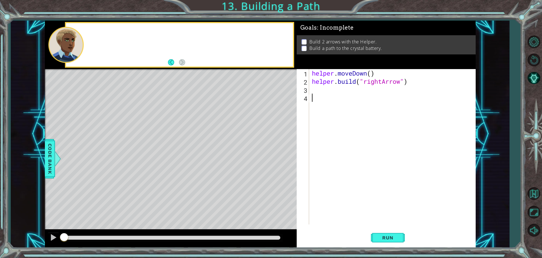
click at [101, 33] on div at bounding box center [179, 44] width 227 height 43
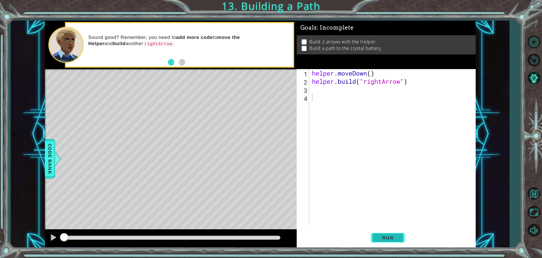
click at [391, 234] on button "Run" at bounding box center [388, 238] width 34 height 18
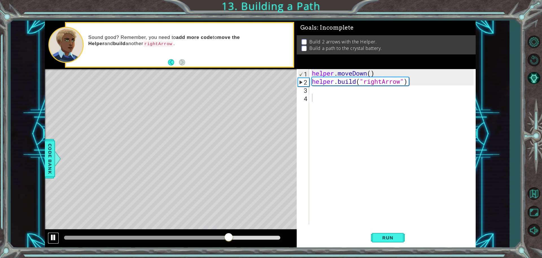
click at [49, 233] on button at bounding box center [53, 238] width 11 height 12
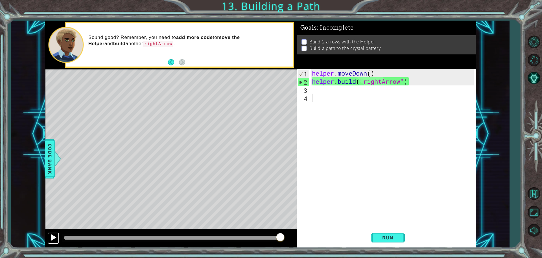
click at [49, 233] on button at bounding box center [53, 238] width 11 height 12
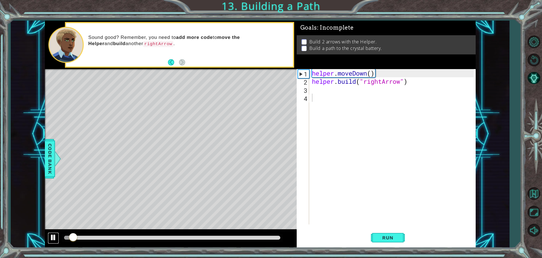
click at [49, 233] on button at bounding box center [53, 238] width 11 height 12
click at [332, 92] on div "helper . moveDown ( ) helper . build ( "rightArrow" )" at bounding box center [394, 155] width 166 height 172
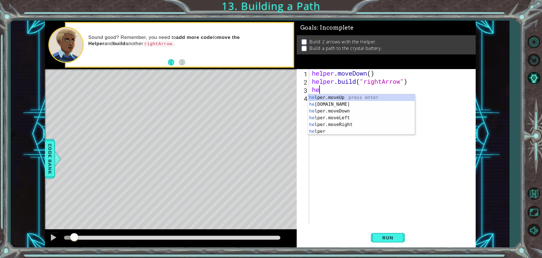
type textarea "h"
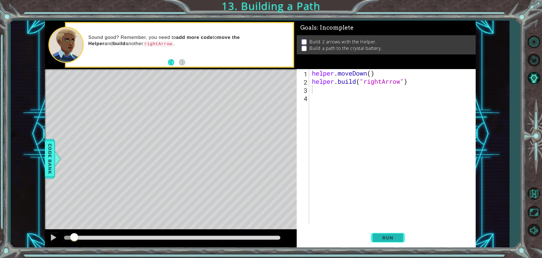
click at [392, 239] on span "Run" at bounding box center [387, 238] width 22 height 6
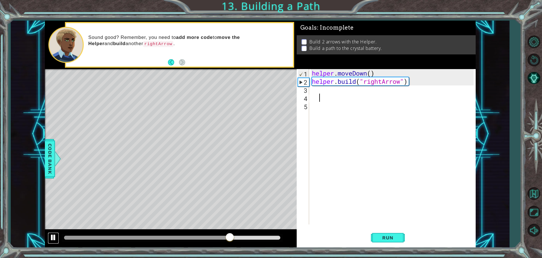
click at [51, 243] on button at bounding box center [53, 238] width 11 height 12
click at [537, 248] on div "1 ההההההההההההההההההההההההההההההההההההההההההההההההההההההההההההההההההההההההההההה…" at bounding box center [271, 129] width 542 height 258
